Goal: Task Accomplishment & Management: Complete application form

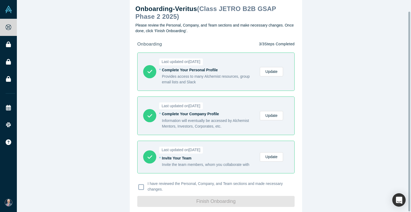
scroll to position [12, 0]
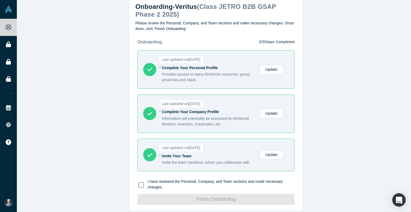
click at [139, 181] on icon at bounding box center [141, 184] width 6 height 6
click at [0, 0] on input "I have reviewed the Personal, Company, and Team sections and made necessary cha…" at bounding box center [0, 0] width 0 height 0
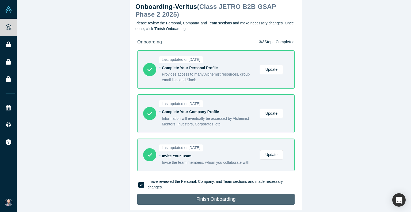
click at [238, 197] on button "Finish Onboarding" at bounding box center [215, 199] width 157 height 11
